Goal: Task Accomplishment & Management: Use online tool/utility

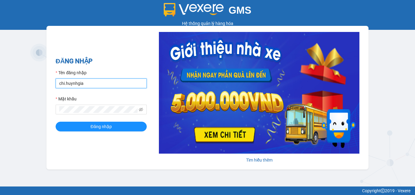
click at [107, 80] on input "chi.huynhgia" at bounding box center [101, 83] width 91 height 10
type input "minhtuyen.huynhgia"
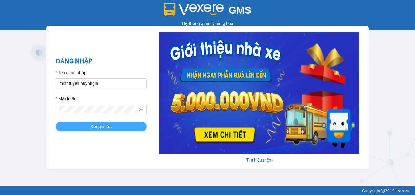
click at [105, 127] on span "Đăng nhập" at bounding box center [100, 126] width 21 height 7
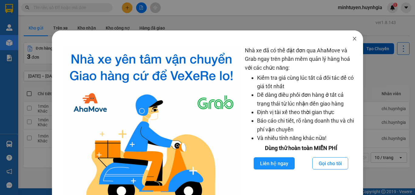
click at [352, 38] on icon "close" at bounding box center [354, 38] width 5 height 5
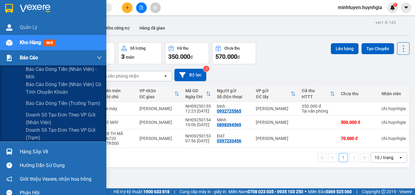
click at [21, 56] on span "Báo cáo" at bounding box center [29, 58] width 18 height 8
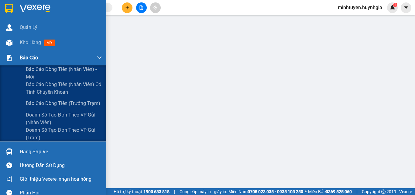
click at [28, 57] on span "Báo cáo" at bounding box center [29, 58] width 18 height 8
